Goal: Task Accomplishment & Management: Use online tool/utility

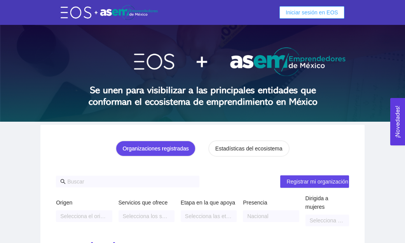
click at [319, 12] on span "Iniciar sesión en EOS" at bounding box center [312, 12] width 52 height 9
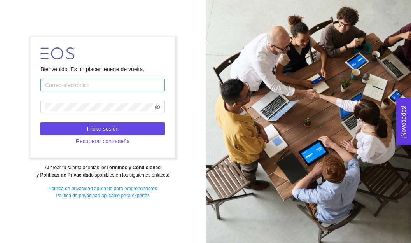
click at [127, 89] on input "text" at bounding box center [102, 85] width 124 height 12
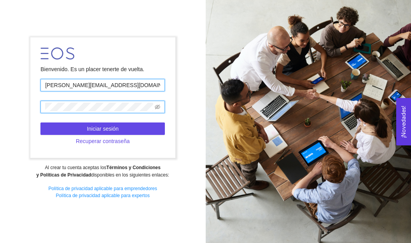
click at [118, 86] on input "[PERSON_NAME][EMAIL_ADDRESS][DOMAIN_NAME]" at bounding box center [102, 85] width 124 height 12
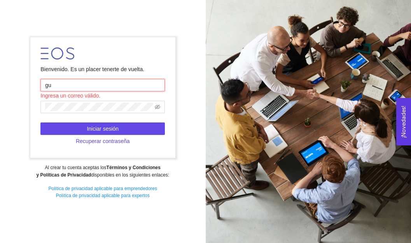
type input "g"
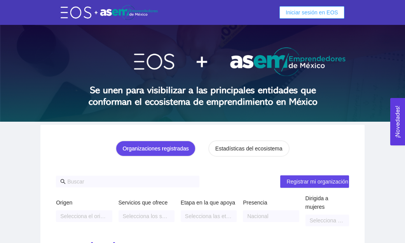
click at [314, 11] on span "Iniciar sesión en EOS" at bounding box center [312, 12] width 52 height 9
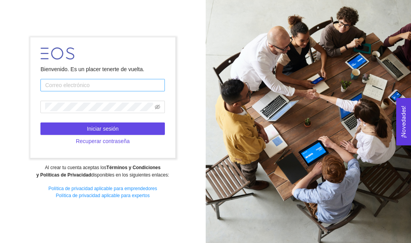
click at [132, 85] on input "text" at bounding box center [102, 85] width 124 height 12
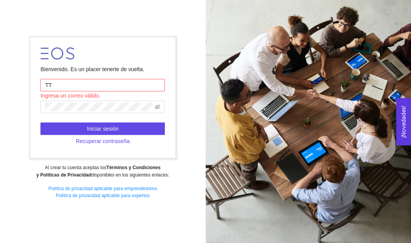
type input "T"
click at [79, 84] on input "tereperez_gsQ@" at bounding box center [102, 85] width 124 height 12
click at [85, 85] on input "tereperez_gs@" at bounding box center [102, 85] width 124 height 12
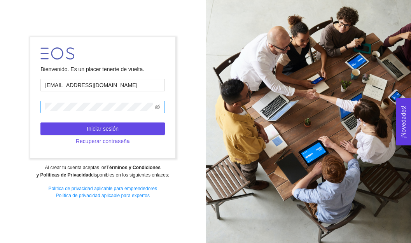
type input "[EMAIL_ADDRESS][DOMAIN_NAME]"
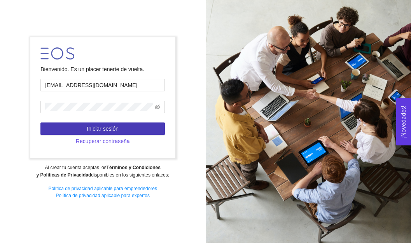
click at [71, 128] on button "Iniciar sesión" at bounding box center [102, 128] width 124 height 12
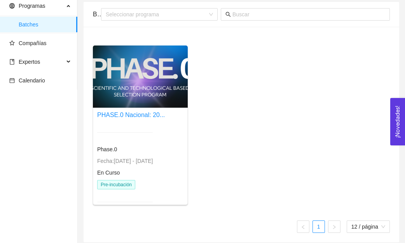
scroll to position [34, 0]
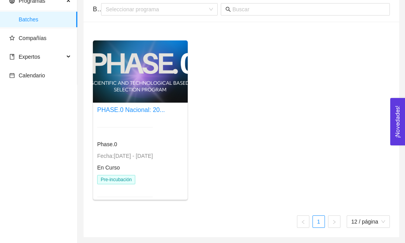
click at [158, 92] on div at bounding box center [140, 71] width 95 height 62
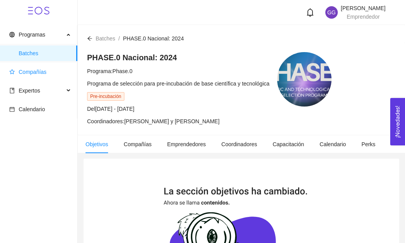
click at [39, 71] on span "Compañías" at bounding box center [33, 72] width 28 height 6
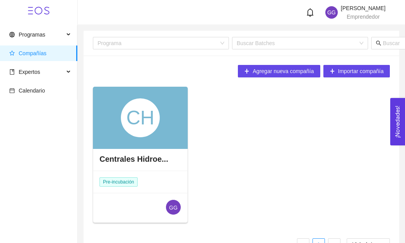
click at [146, 119] on div "CH" at bounding box center [140, 117] width 39 height 39
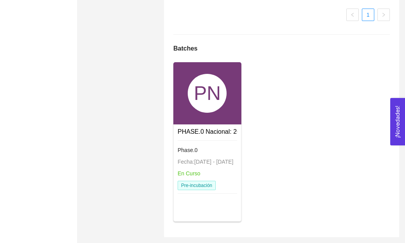
scroll to position [578, 0]
click at [209, 105] on div "PN" at bounding box center [207, 93] width 39 height 39
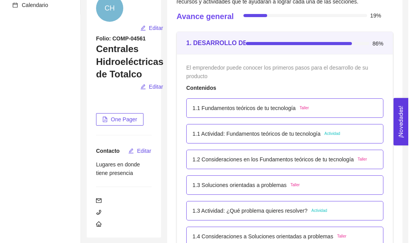
scroll to position [92, 0]
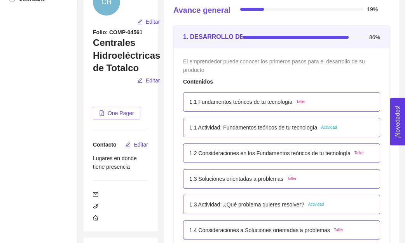
click at [321, 129] on span "Actividad" at bounding box center [329, 127] width 16 height 6
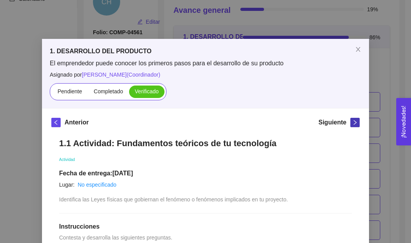
click at [352, 123] on icon "right" at bounding box center [354, 122] width 5 height 5
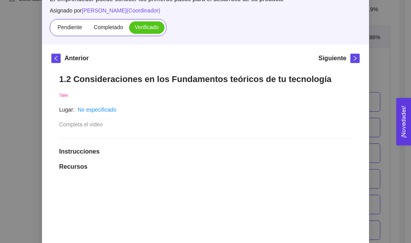
scroll to position [65, 0]
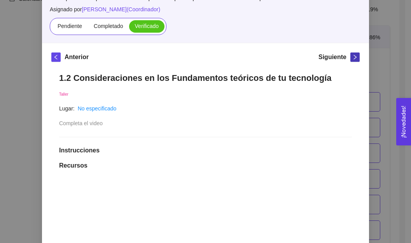
click at [352, 57] on icon "right" at bounding box center [354, 56] width 5 height 5
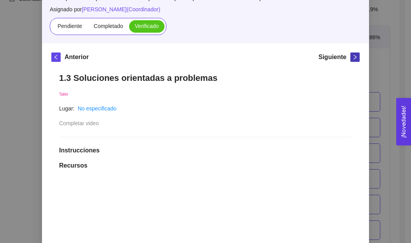
click at [354, 58] on icon "right" at bounding box center [355, 57] width 3 height 5
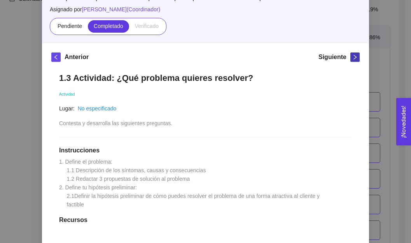
click at [354, 58] on icon "right" at bounding box center [355, 57] width 3 height 5
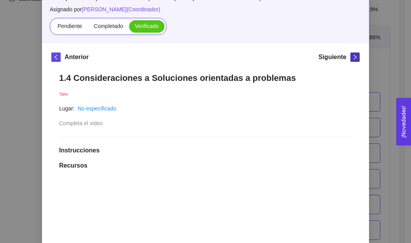
click at [354, 58] on icon "right" at bounding box center [355, 57] width 3 height 5
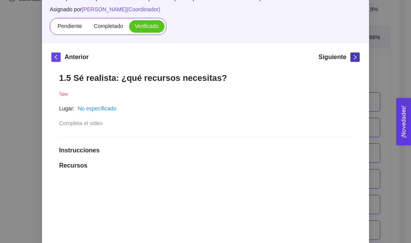
click at [354, 58] on icon "right" at bounding box center [355, 57] width 3 height 5
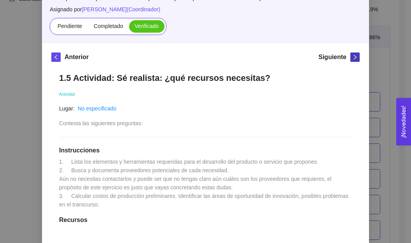
click at [354, 58] on icon "right" at bounding box center [355, 57] width 3 height 5
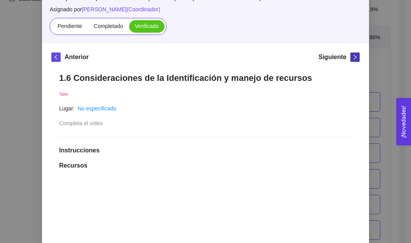
click at [354, 58] on icon "right" at bounding box center [355, 57] width 3 height 5
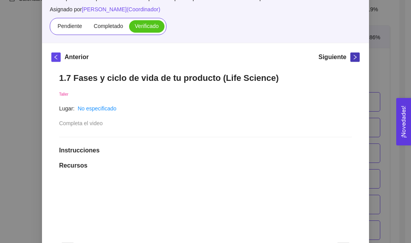
click at [354, 58] on icon "right" at bounding box center [355, 57] width 3 height 5
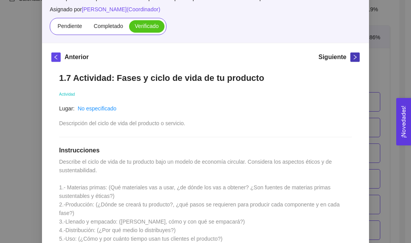
click at [354, 58] on icon "right" at bounding box center [355, 57] width 3 height 5
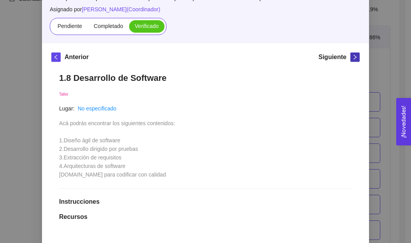
click at [354, 58] on icon "right" at bounding box center [355, 57] width 3 height 5
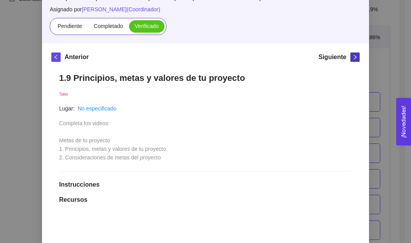
click at [354, 58] on icon "right" at bounding box center [355, 57] width 3 height 5
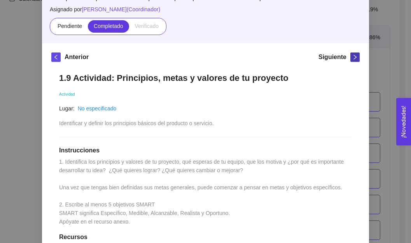
click at [354, 58] on icon "right" at bounding box center [355, 57] width 3 height 5
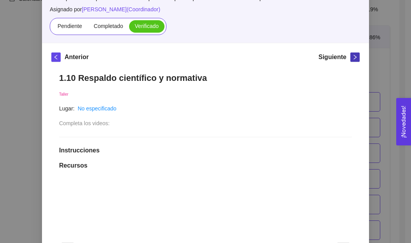
click at [354, 58] on icon "right" at bounding box center [355, 57] width 3 height 5
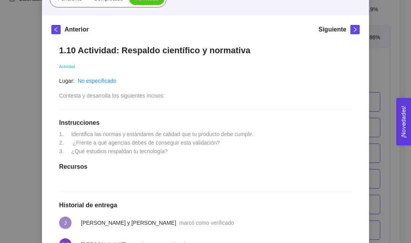
scroll to position [92, 0]
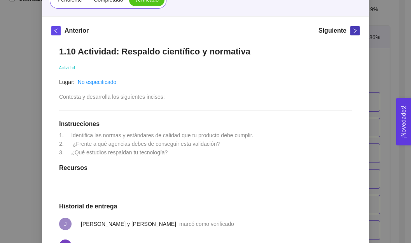
click at [352, 30] on icon "right" at bounding box center [354, 30] width 5 height 5
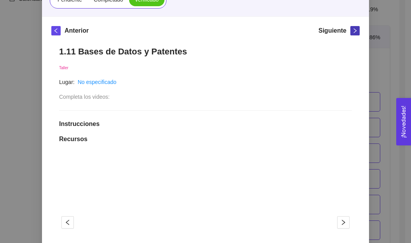
click at [353, 30] on icon "right" at bounding box center [354, 30] width 5 height 5
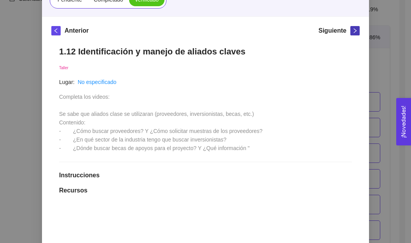
click at [353, 30] on icon "right" at bounding box center [354, 30] width 5 height 5
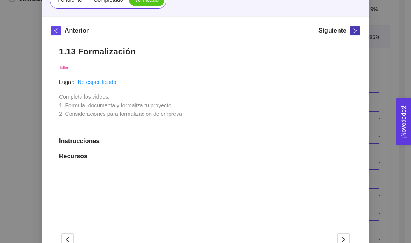
click at [353, 30] on icon "right" at bounding box center [354, 30] width 5 height 5
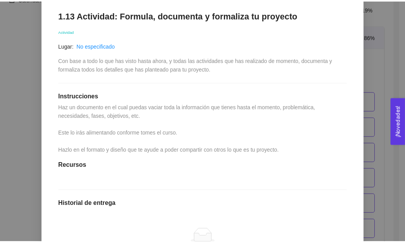
scroll to position [139, 0]
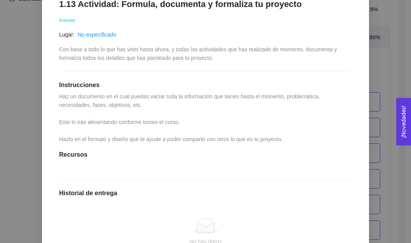
click at [387, 42] on div "1. DESARROLLO DEL PRODUCTO El emprendedor puede conocer los primeros pasos para…" at bounding box center [205, 121] width 411 height 243
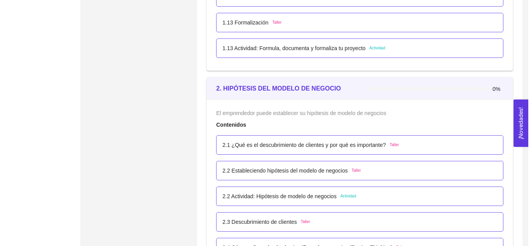
scroll to position [682, 0]
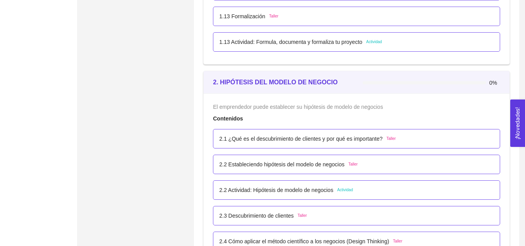
click at [388, 140] on span "Taller" at bounding box center [390, 139] width 9 height 6
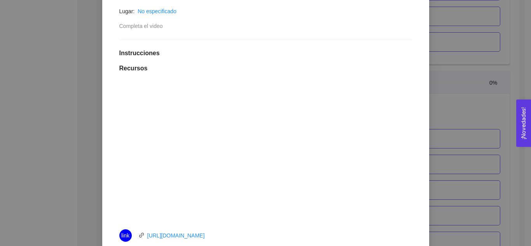
scroll to position [173, 0]
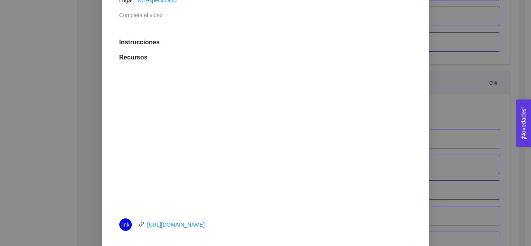
click at [355, 222] on div "link [URL][DOMAIN_NAME]" at bounding box center [265, 224] width 293 height 12
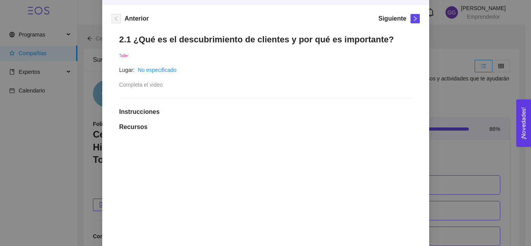
scroll to position [103, 0]
